Goal: Entertainment & Leisure: Consume media (video, audio)

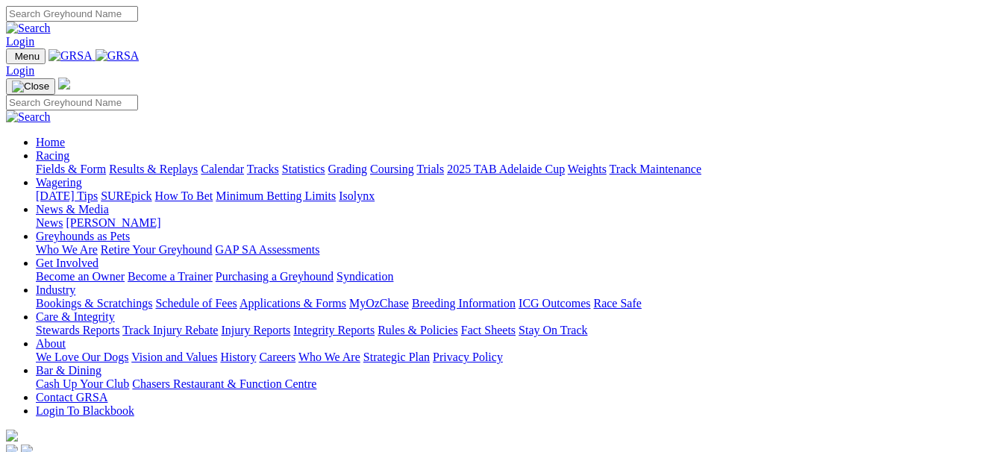
click at [69, 149] on link "Racing" at bounding box center [53, 155] width 34 height 13
click at [198, 163] on link "Results & Replays" at bounding box center [153, 169] width 89 height 13
